Goal: Understand process/instructions

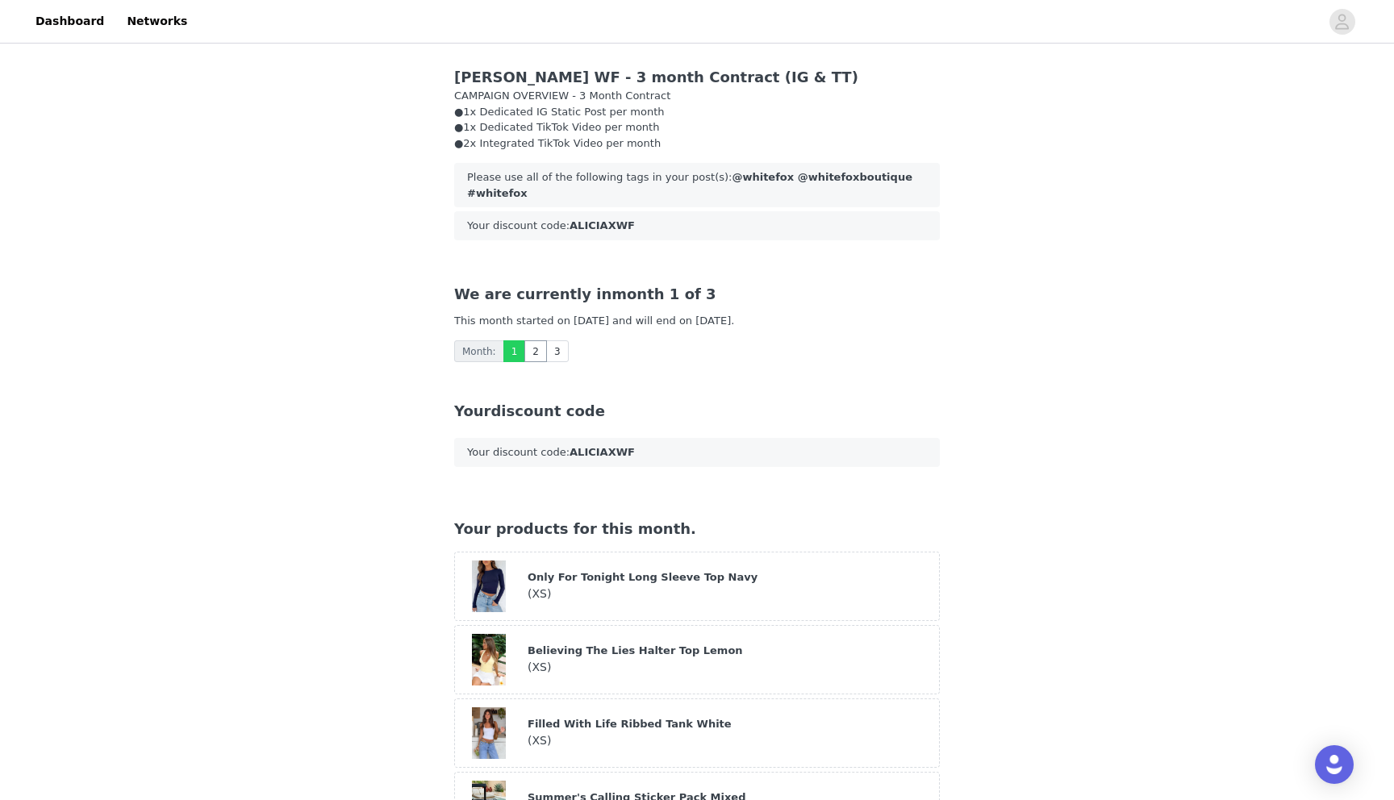
click at [534, 356] on link "2" at bounding box center [535, 351] width 23 height 22
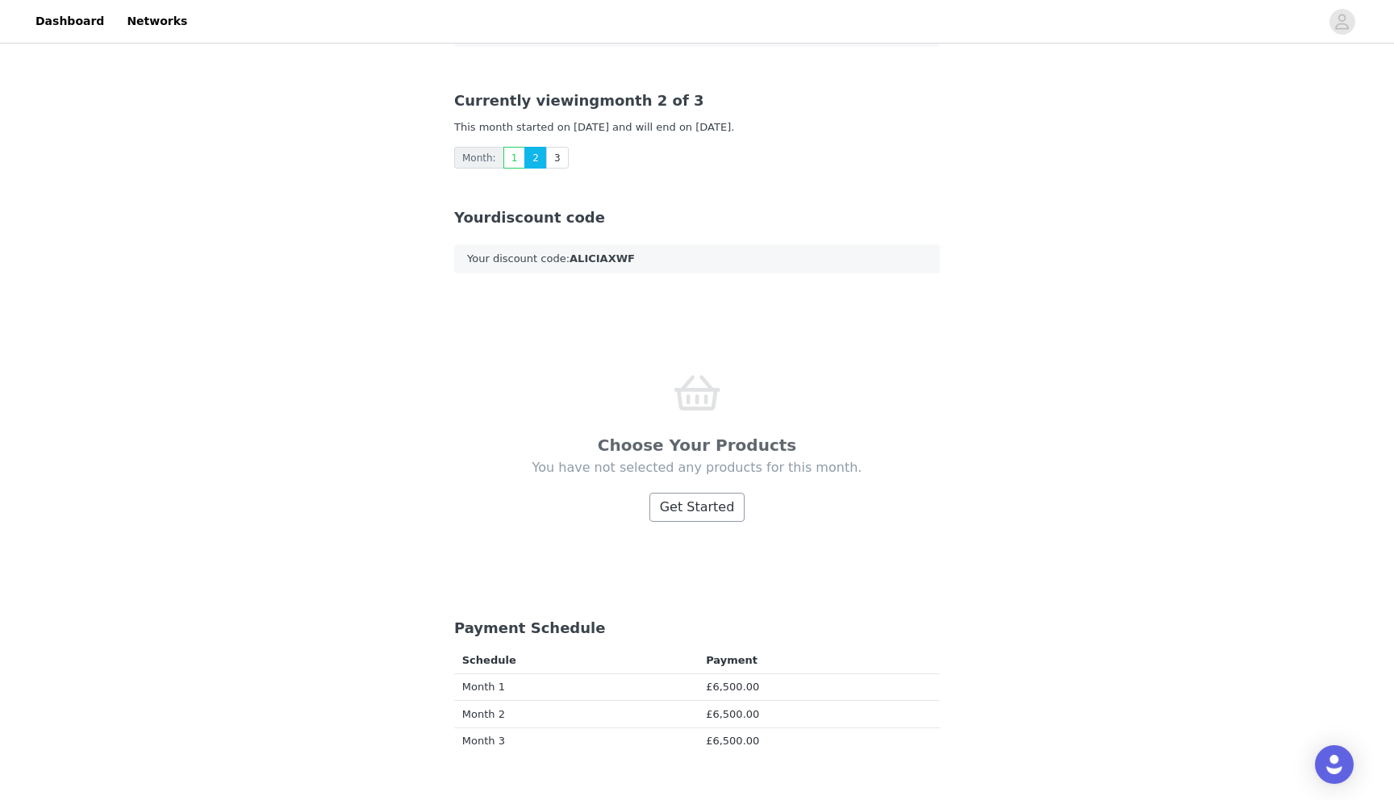
scroll to position [207, 0]
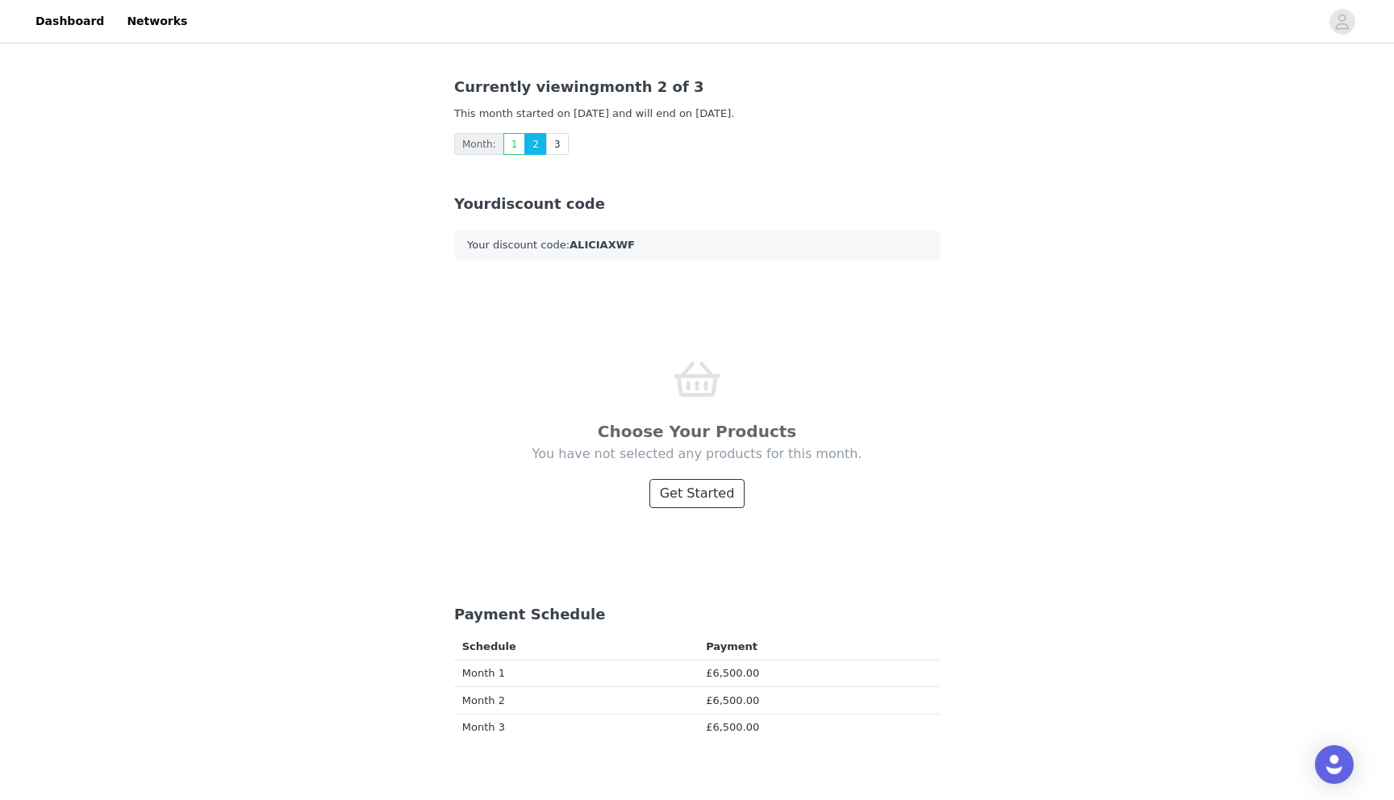
click at [694, 494] on button "Get Started" at bounding box center [697, 493] width 96 height 29
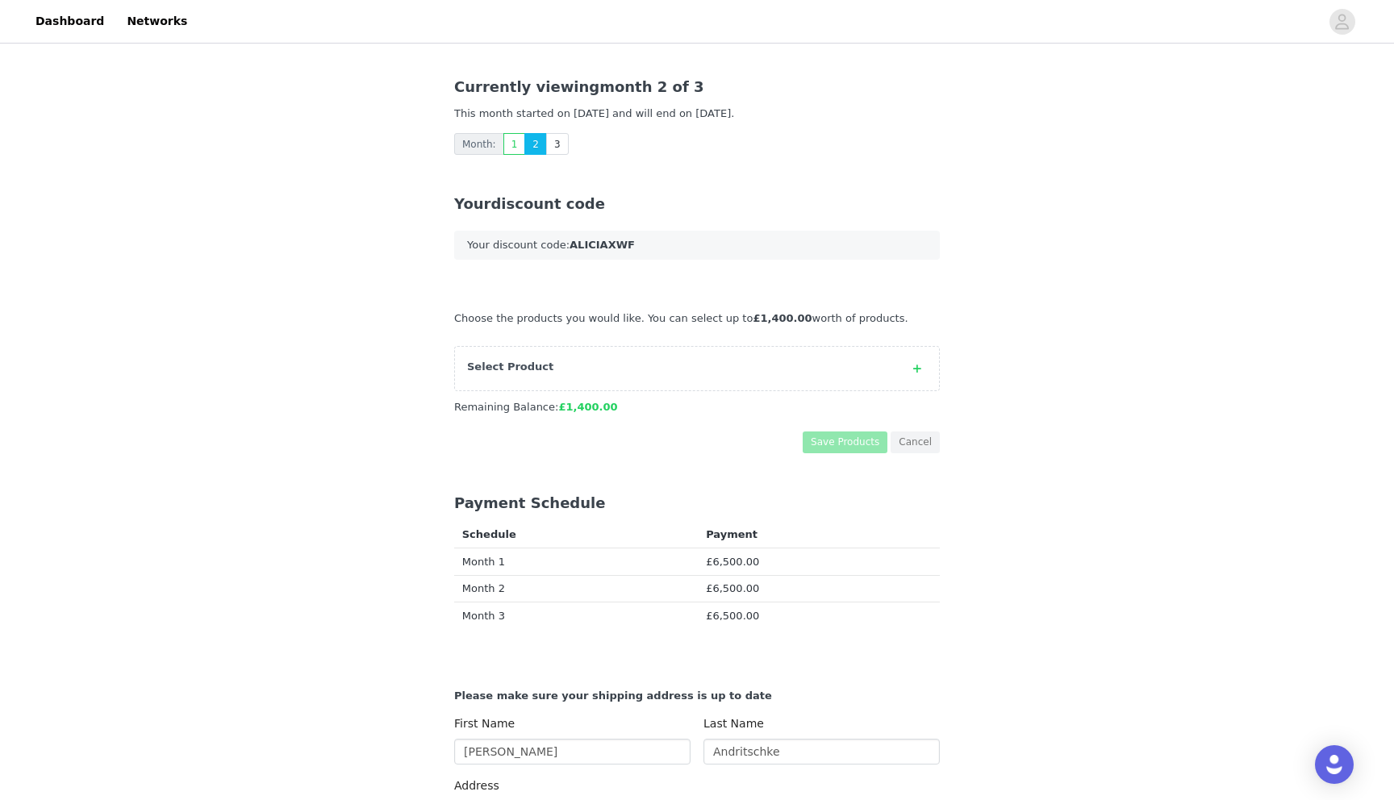
click at [537, 366] on strong "Select Product" at bounding box center [510, 367] width 86 height 12
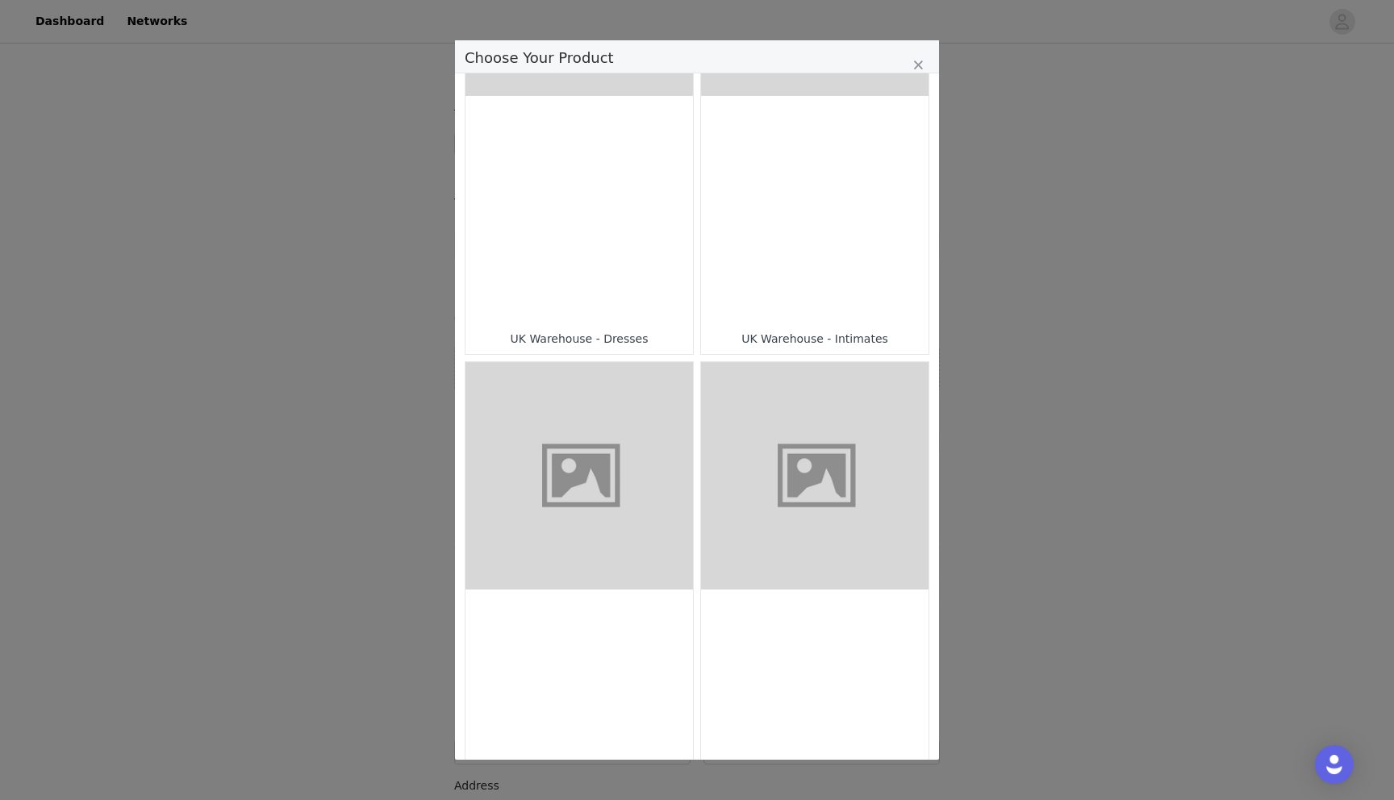
scroll to position [2287, 0]
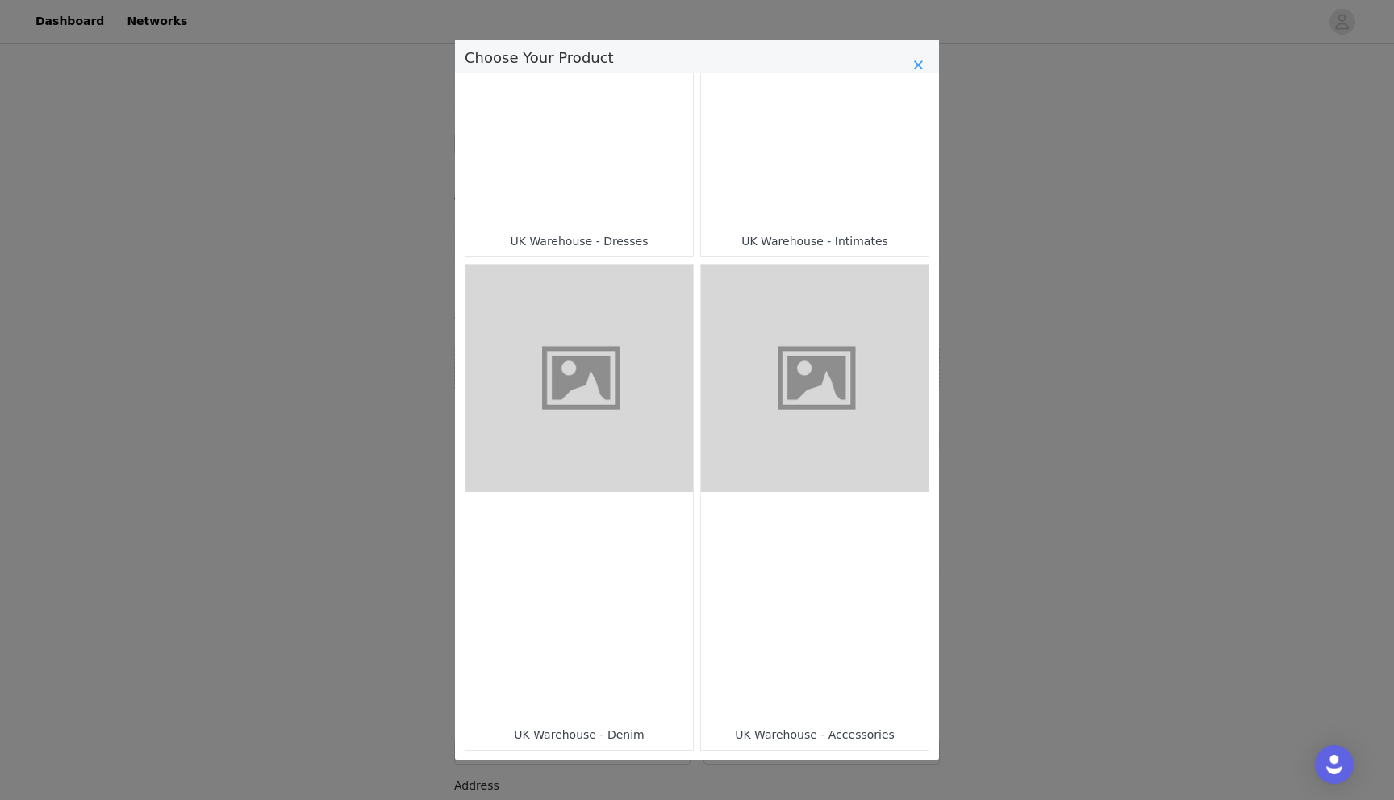
click at [922, 61] on icon "Close" at bounding box center [918, 65] width 10 height 13
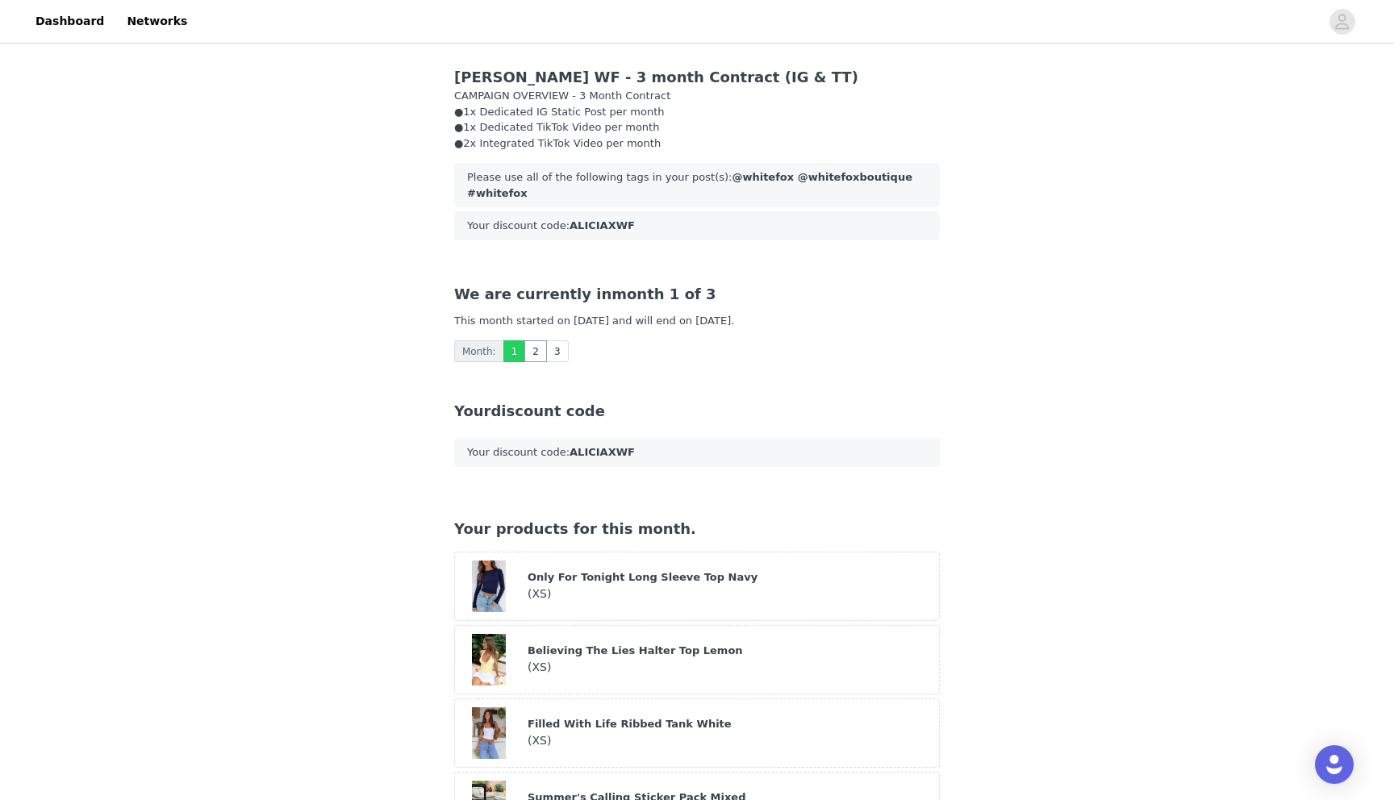
click at [533, 351] on link "2" at bounding box center [535, 351] width 23 height 22
